Goal: Task Accomplishment & Management: Use online tool/utility

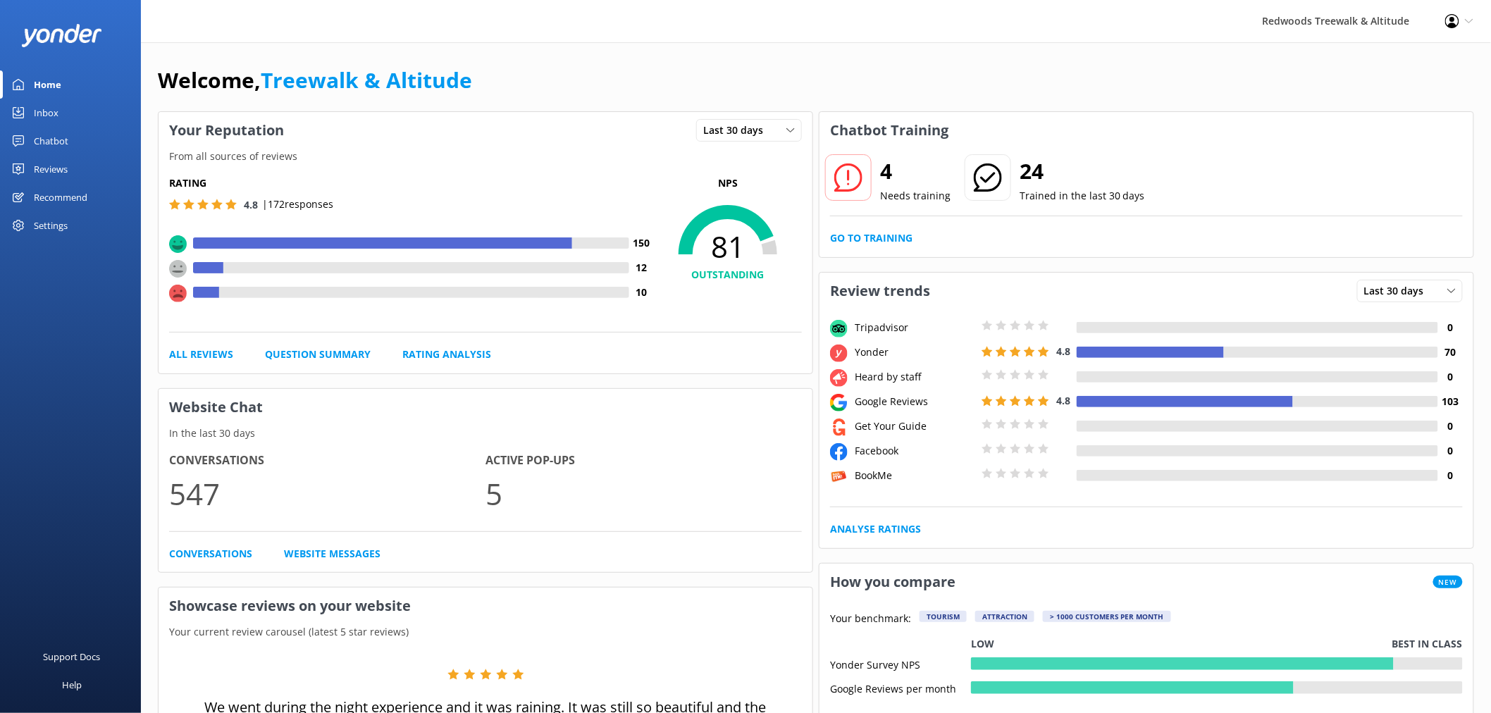
click at [80, 163] on link "Reviews" at bounding box center [70, 169] width 141 height 28
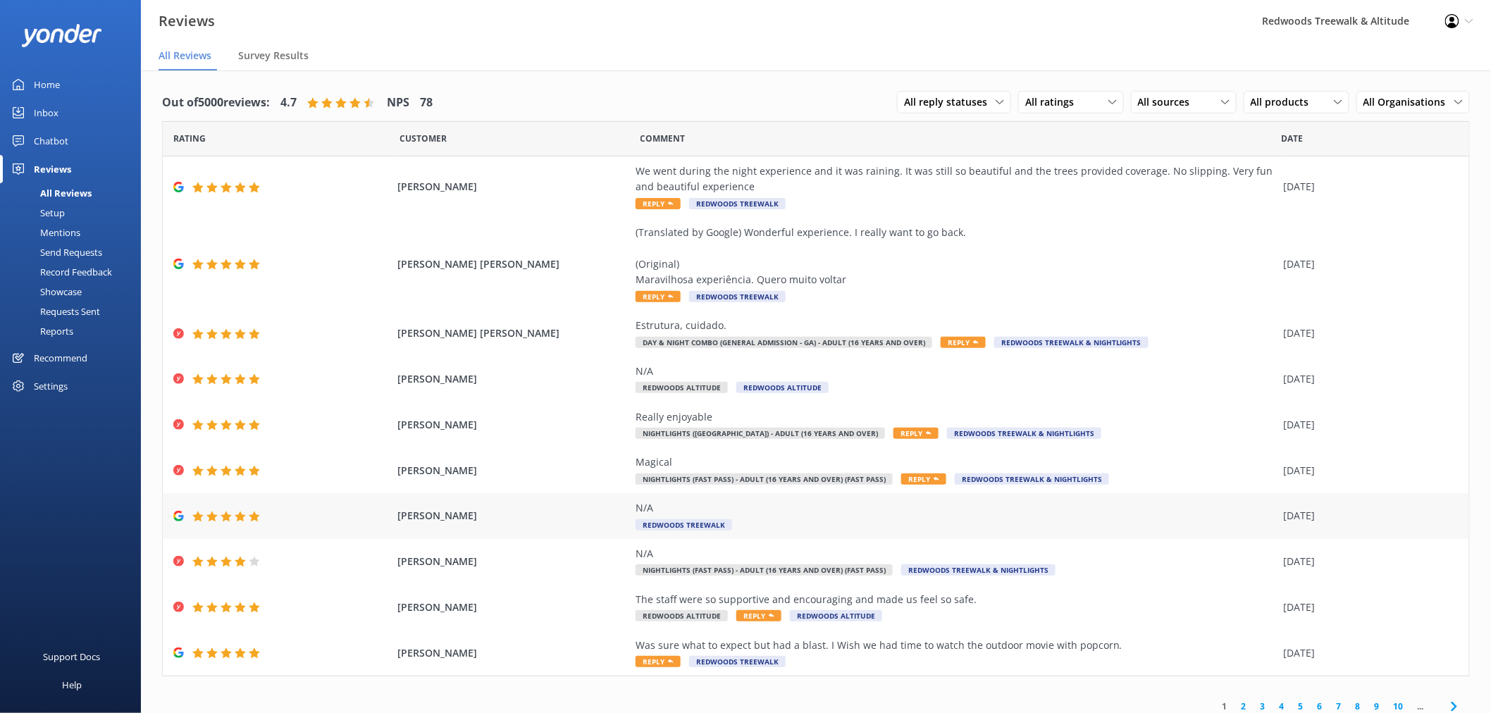
scroll to position [9, 0]
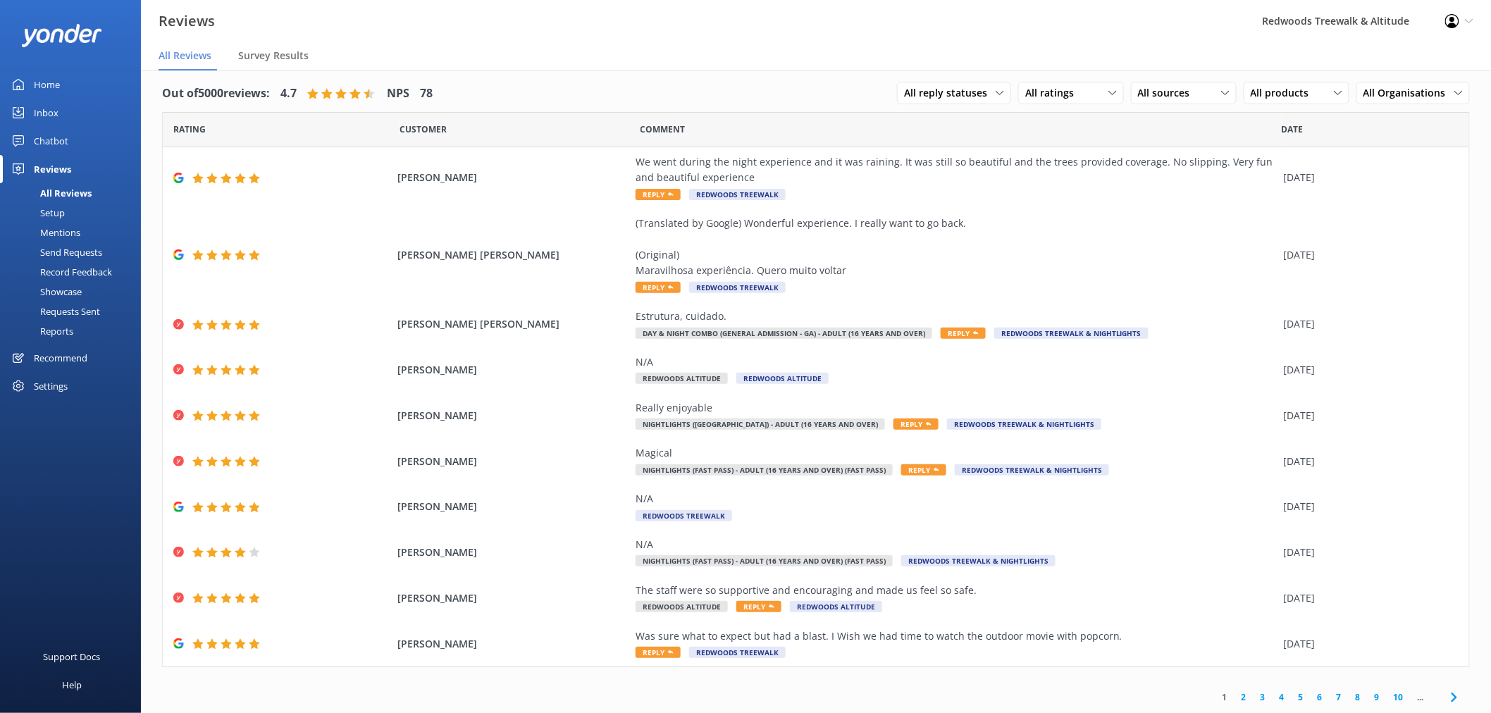
click at [1234, 699] on link "2" at bounding box center [1243, 697] width 19 height 13
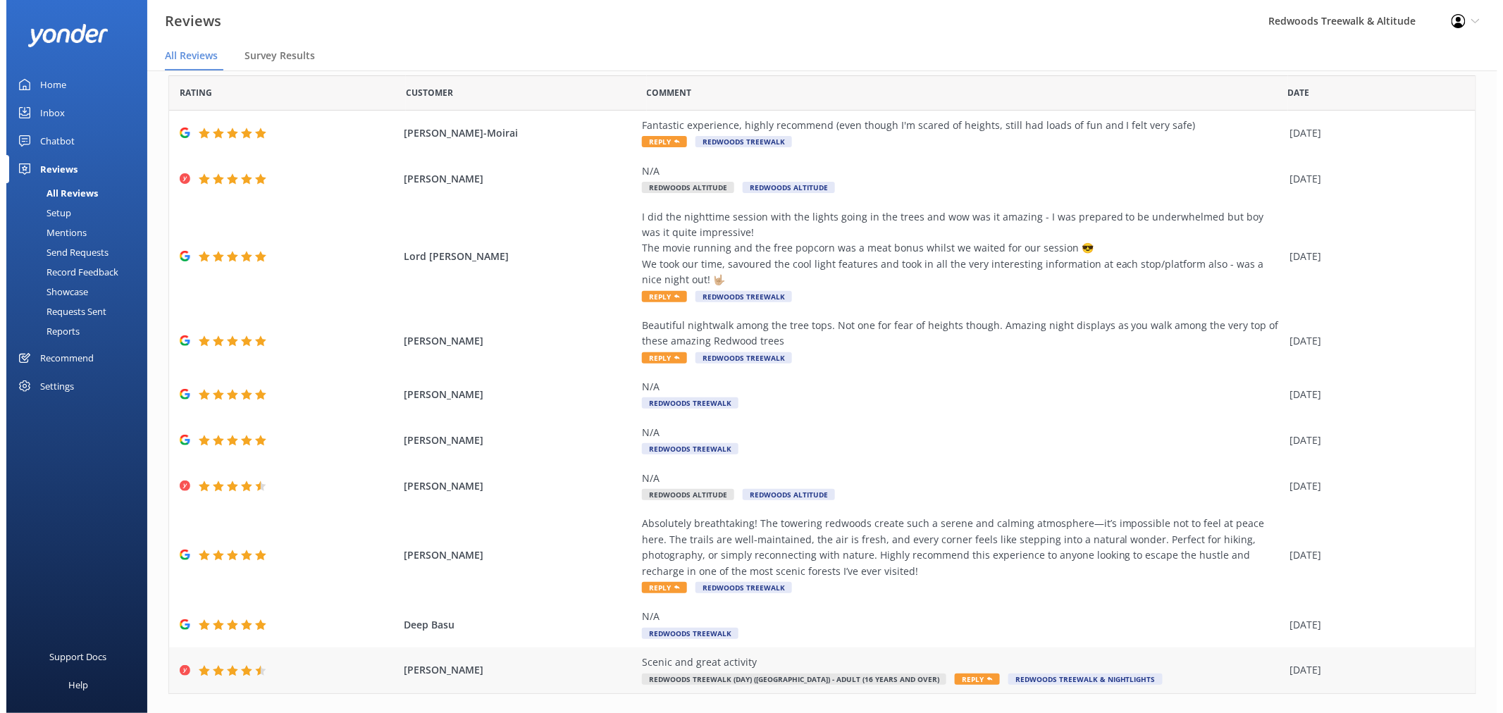
scroll to position [72, 0]
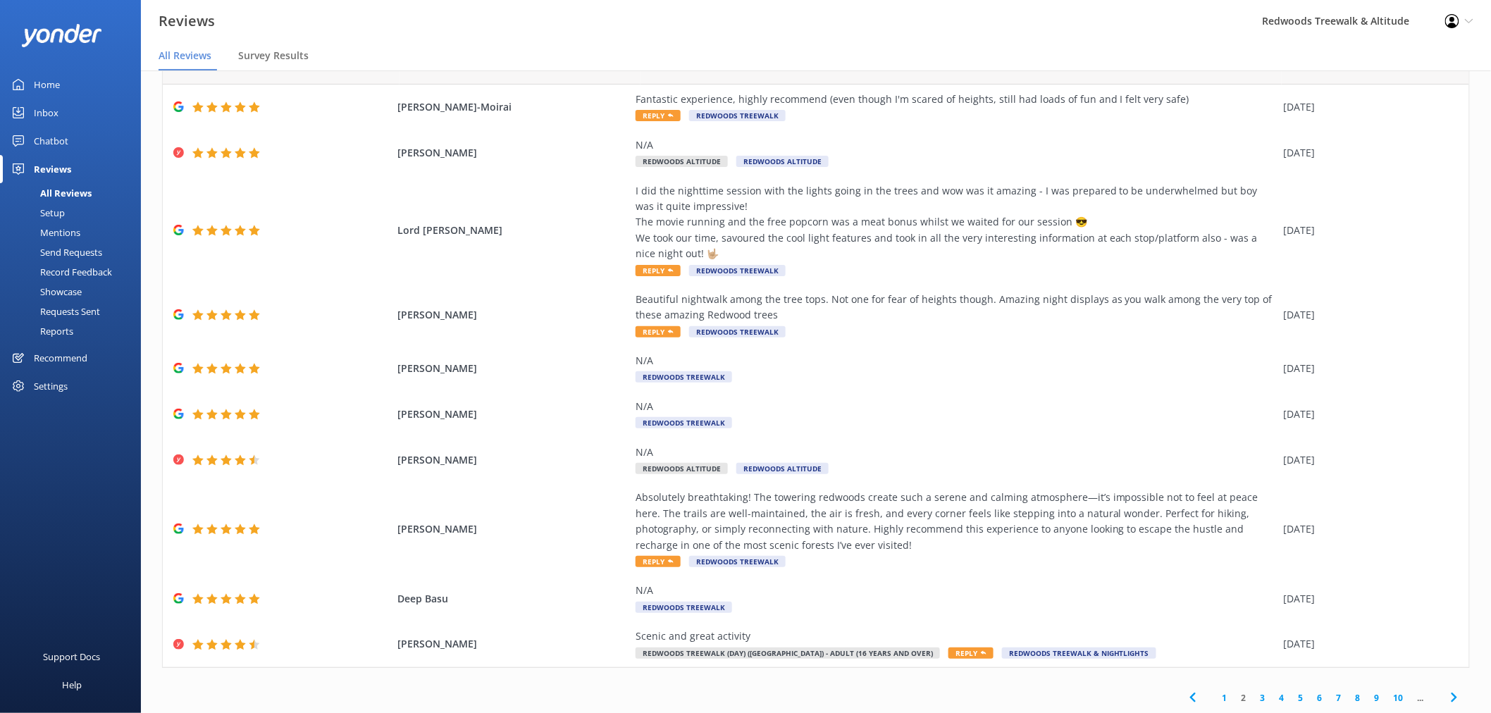
click at [81, 116] on link "Inbox" at bounding box center [70, 113] width 141 height 28
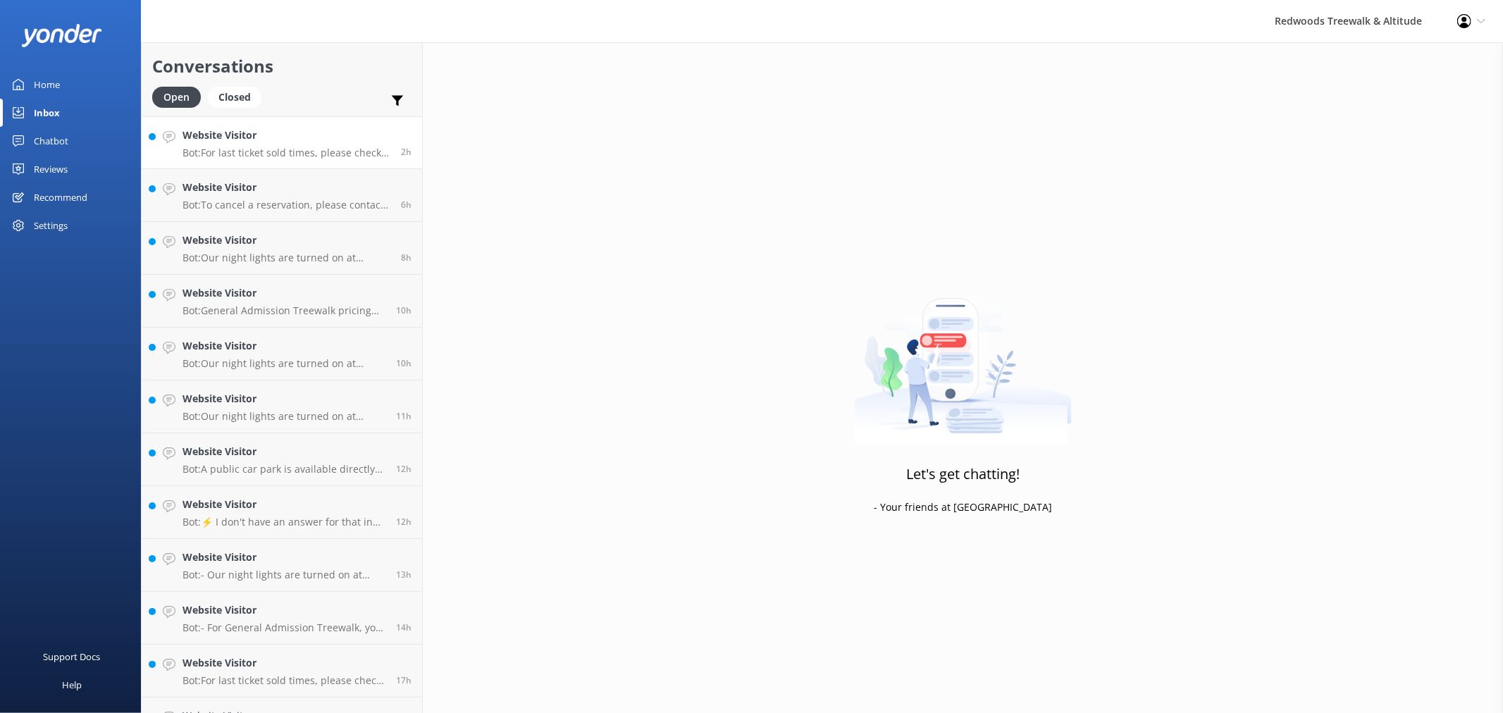
click at [264, 137] on h4 "Website Visitor" at bounding box center [286, 136] width 208 height 16
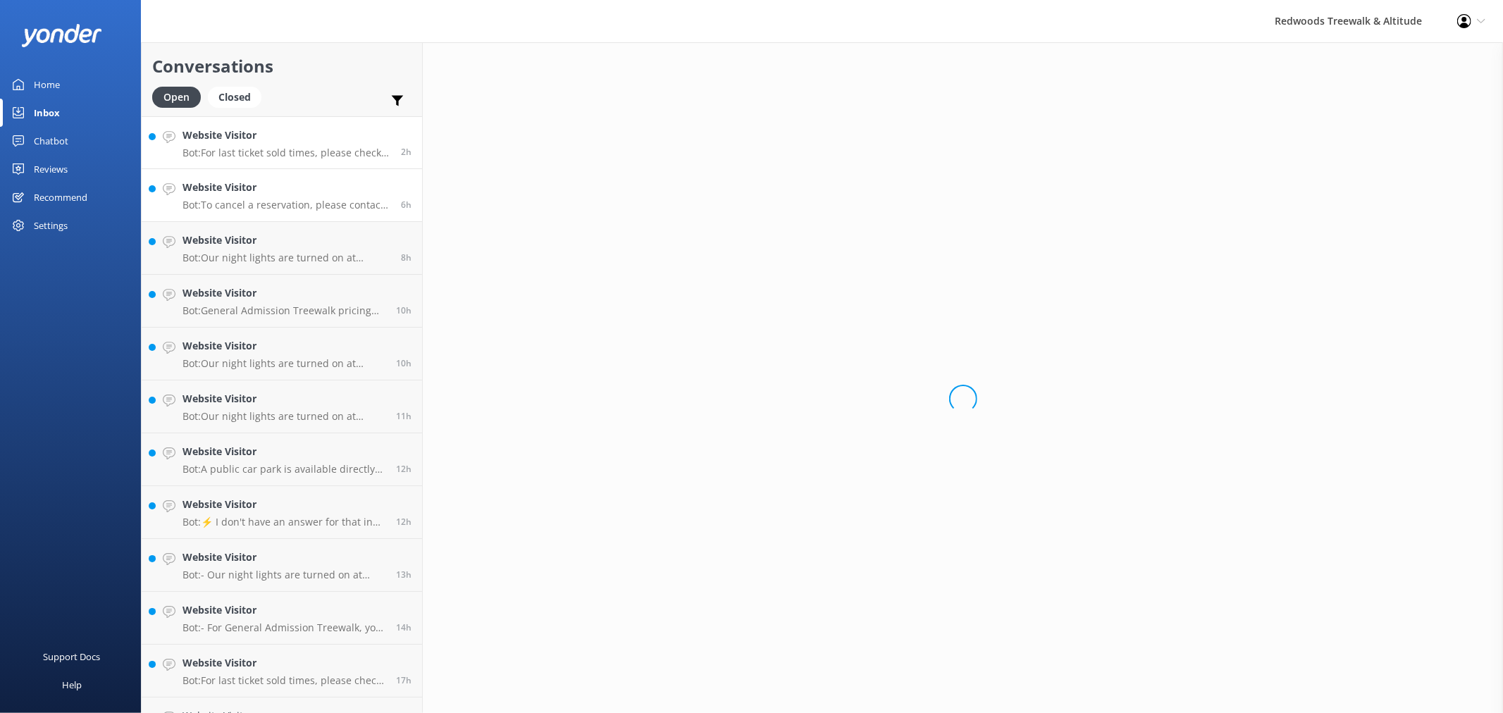
click at [258, 204] on p "Bot: To cancel a reservation, please contact us at [EMAIL_ADDRESS][DOMAIN_NAME]…" at bounding box center [286, 205] width 208 height 13
click at [262, 259] on p "Bot: Our night lights are turned on at sunset, and the night walk starts 20 min…" at bounding box center [286, 258] width 208 height 13
click at [244, 310] on p "Bot: General Admission Treewalk pricing starts at $42 for adults (16+ years) an…" at bounding box center [283, 310] width 203 height 13
click at [238, 359] on p "Bot: Our night lights are turned on at sunset, and the night walk starts 20 min…" at bounding box center [283, 363] width 203 height 13
click at [235, 402] on h4 "Website Visitor" at bounding box center [283, 399] width 203 height 16
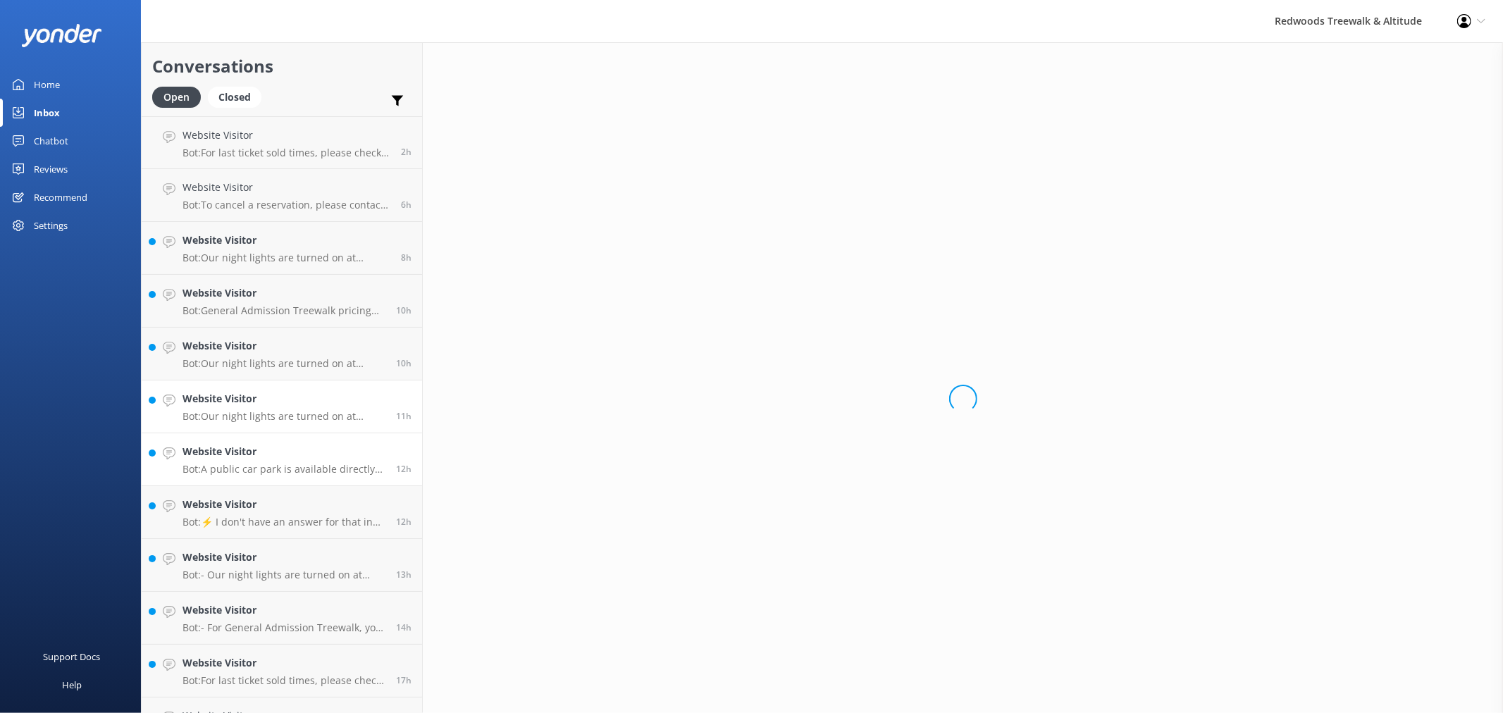
click at [233, 471] on p "Bot: A public car park is available directly underneath the Treewalk and is fre…" at bounding box center [283, 469] width 203 height 13
click at [228, 509] on h4 "Website Visitor" at bounding box center [283, 505] width 203 height 16
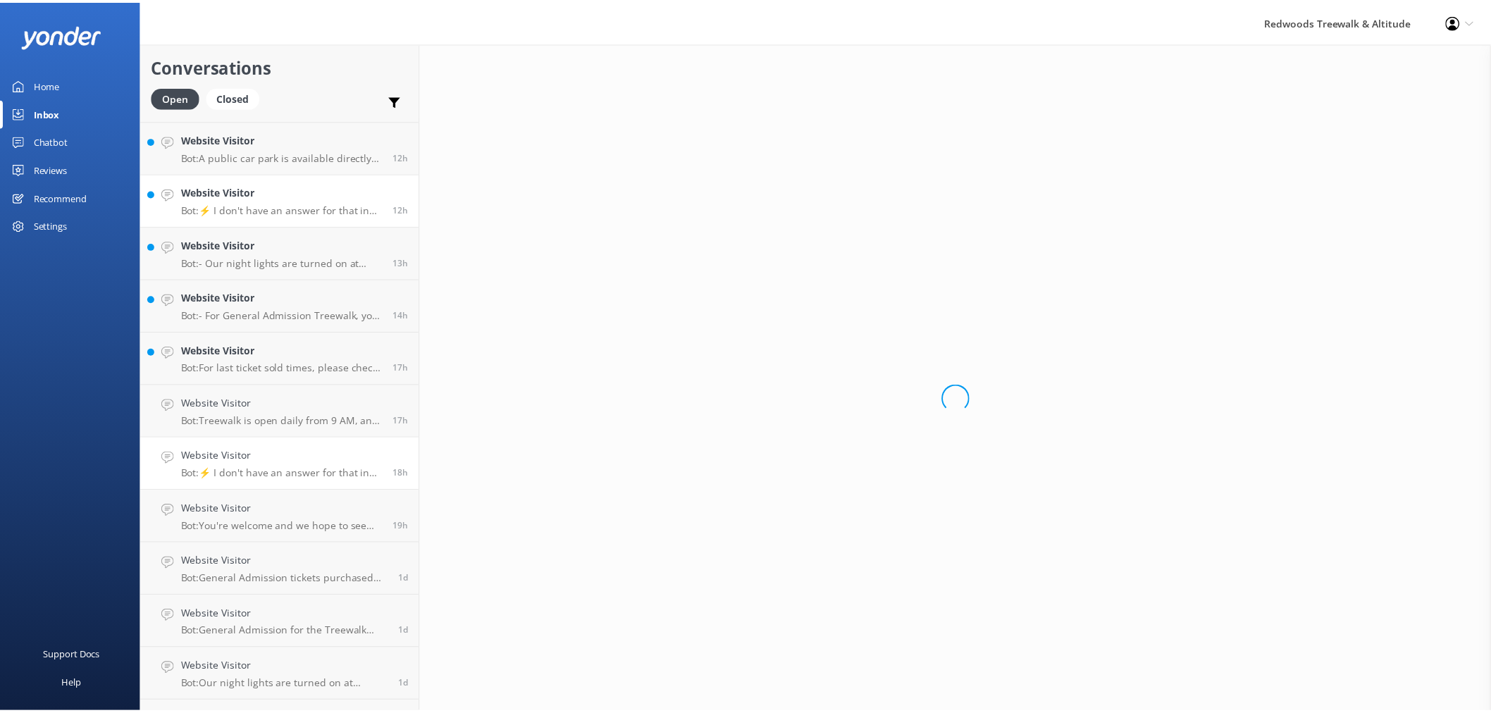
scroll to position [313, 0]
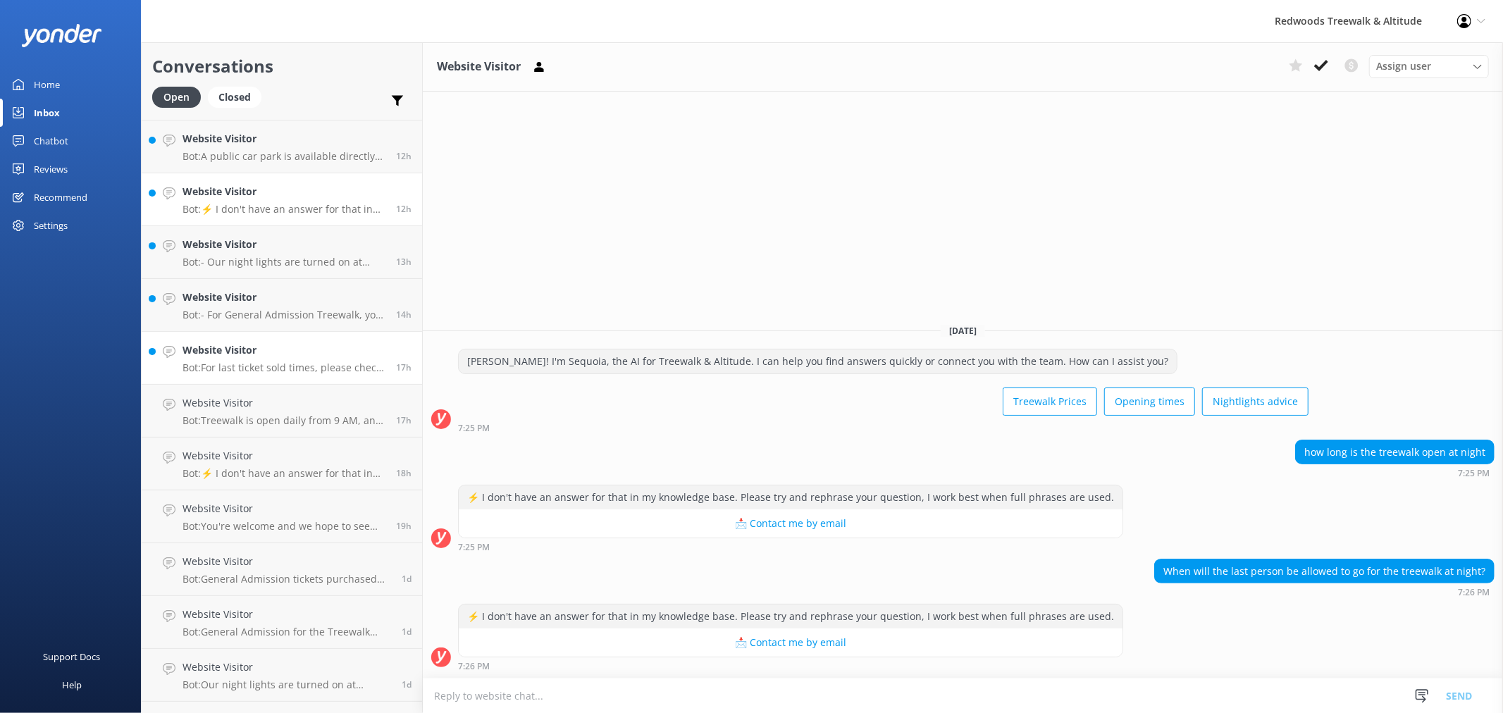
click at [245, 359] on div "Website Visitor Bot: For last ticket sold times, please check our website FAQs …" at bounding box center [283, 357] width 203 height 31
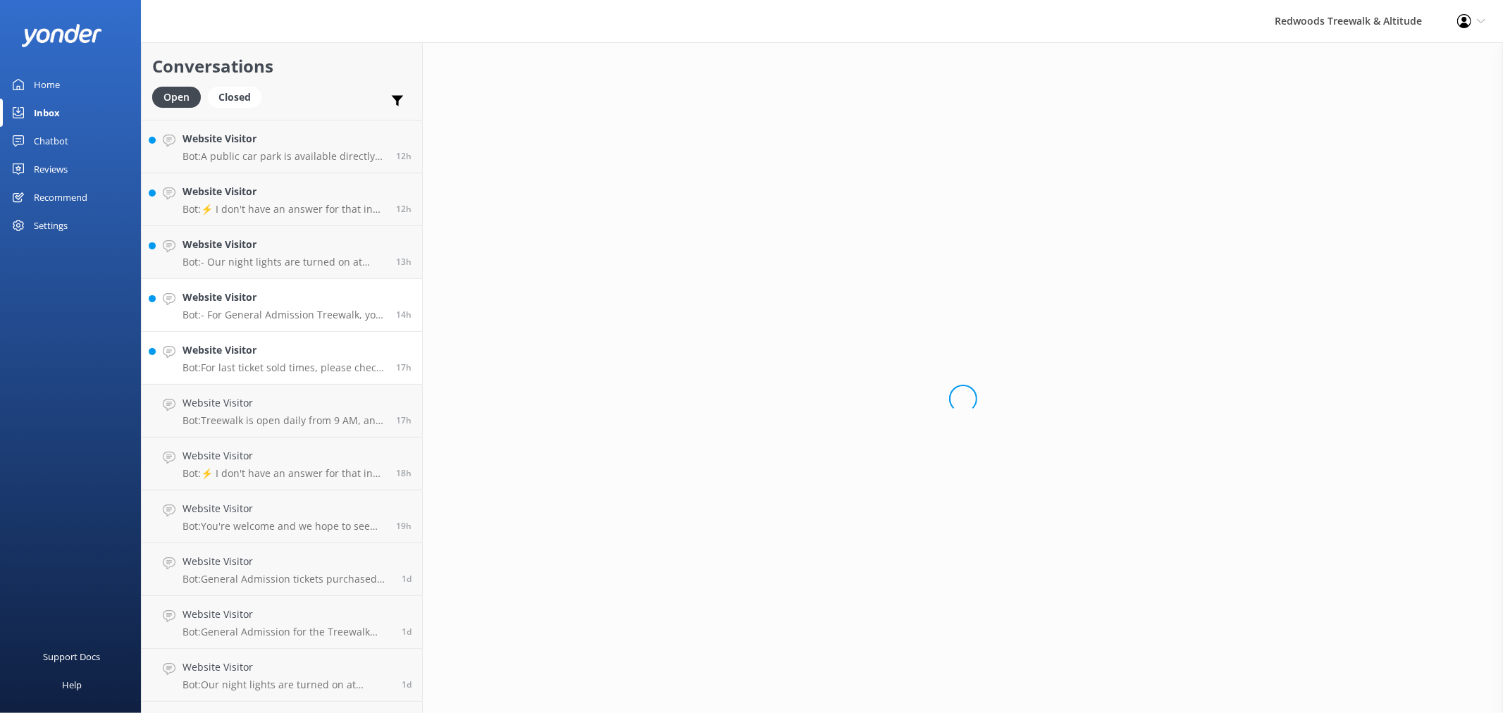
click at [247, 306] on div "Website Visitor Bot: - For General Admission Treewalk, you can arrive anytime f…" at bounding box center [283, 305] width 203 height 31
click at [244, 254] on div "Website Visitor Bot: - Our night lights are turned on at sunset, and the night …" at bounding box center [283, 252] width 203 height 31
click at [252, 206] on p "Bot: ⚡ I don't have an answer for that in my knowledge base. Please try and rep…" at bounding box center [283, 209] width 203 height 13
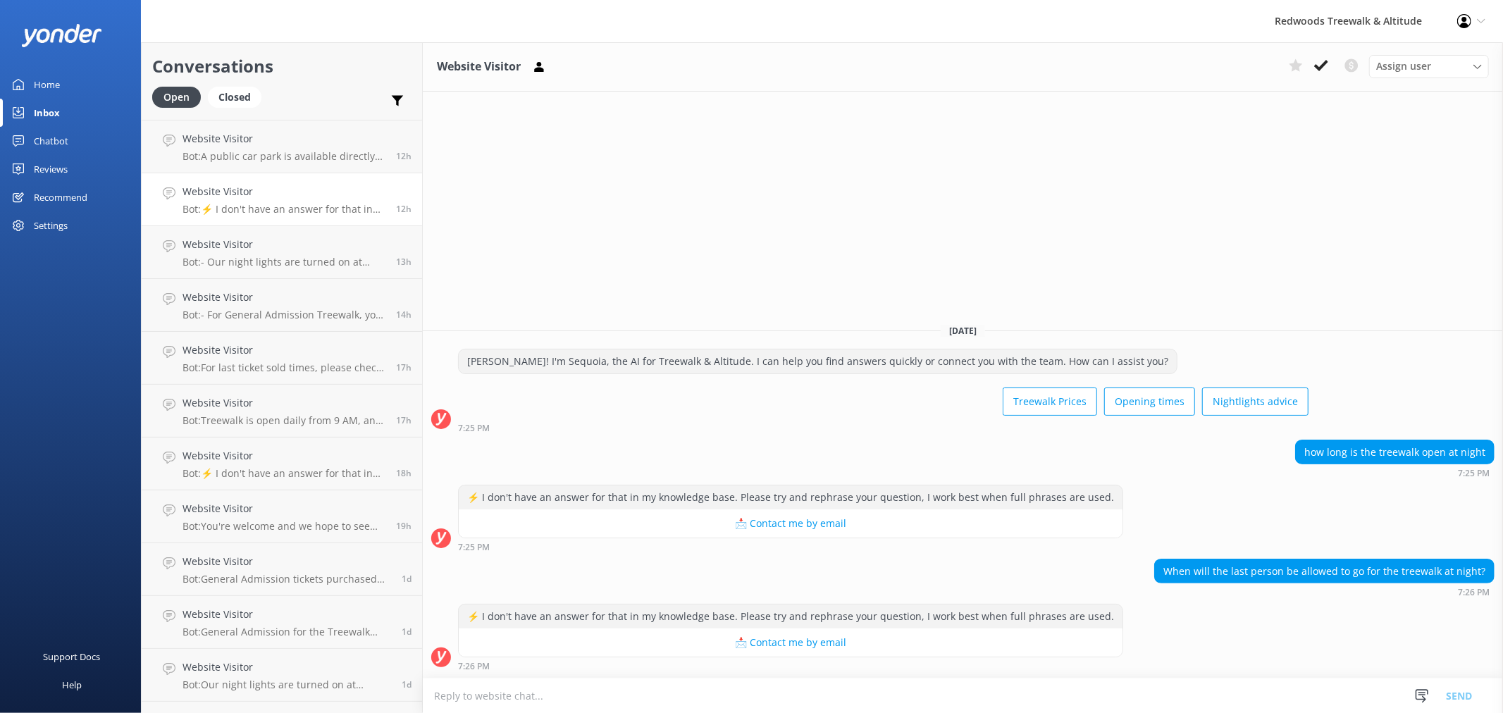
click at [82, 78] on link "Home" at bounding box center [70, 84] width 141 height 28
